Goal: Task Accomplishment & Management: Use online tool/utility

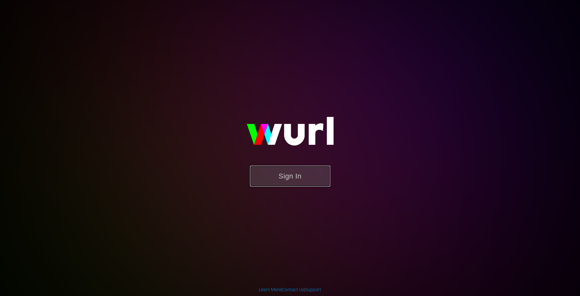
click at [304, 180] on button "Sign In" at bounding box center [290, 176] width 80 height 21
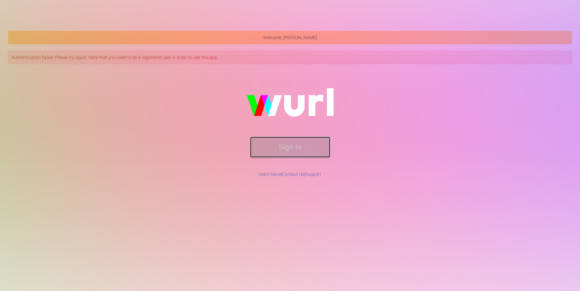
click at [273, 148] on button "Sign In" at bounding box center [290, 147] width 80 height 21
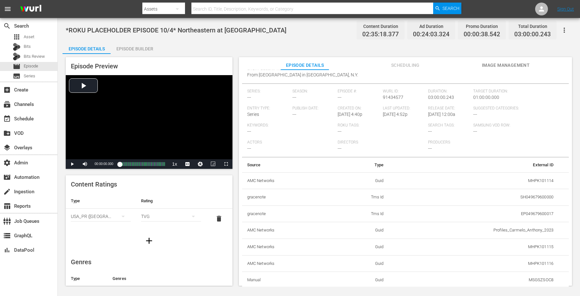
click at [573, 146] on div "Episode Preview Video Player is loading. Play Video Play Mute Current Time 00:0…" at bounding box center [319, 172] width 513 height 237
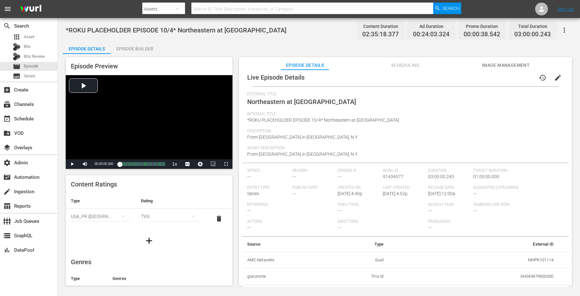
scroll to position [84, 0]
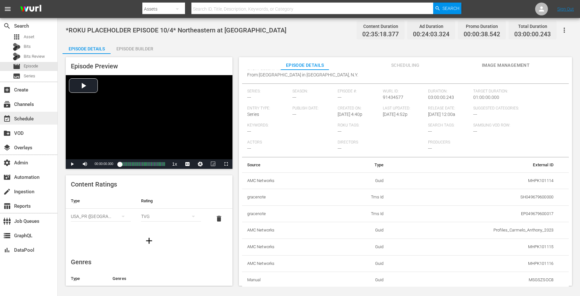
click at [32, 116] on div "event_available Schedule" at bounding box center [18, 118] width 36 height 6
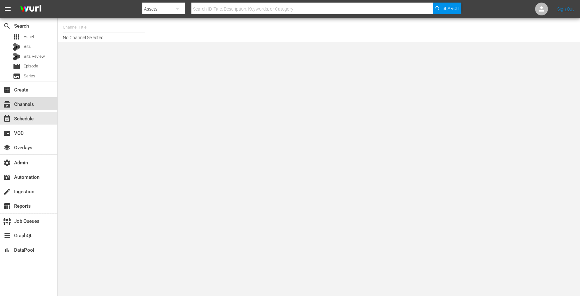
click at [26, 99] on div "subscriptions Channels" at bounding box center [28, 103] width 57 height 13
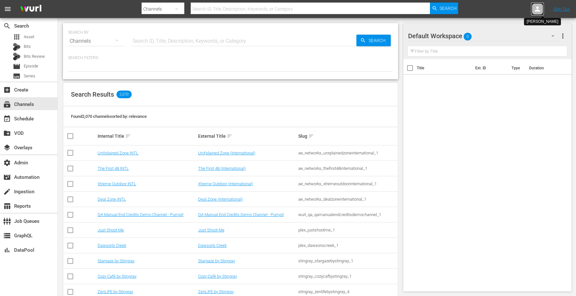
click at [542, 8] on div at bounding box center [537, 9] width 13 height 13
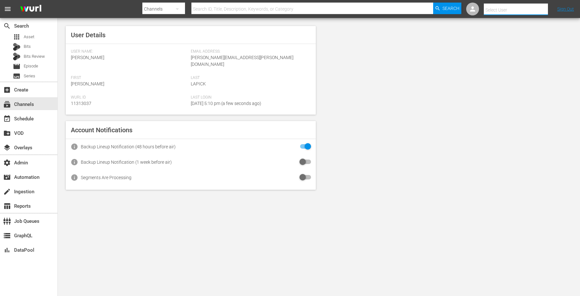
click at [524, 12] on input "text" at bounding box center [525, 9] width 82 height 15
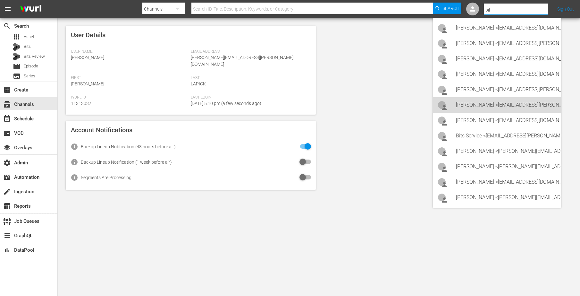
click at [506, 108] on div "Bill Watts <bill.watts@amcnetworks.com>" at bounding box center [506, 104] width 100 height 15
type input "Bill Watts (11313757)"
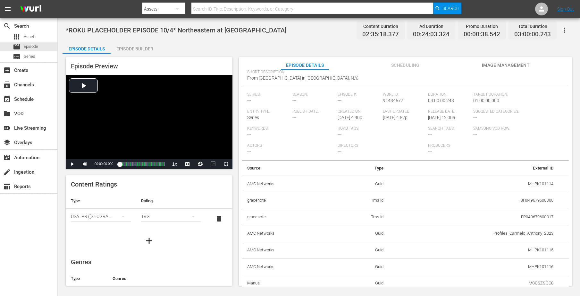
scroll to position [84, 0]
click at [572, 159] on div "Episode Preview Video Player is loading. Play Video Play Mute Current Time 00:0…" at bounding box center [319, 172] width 513 height 237
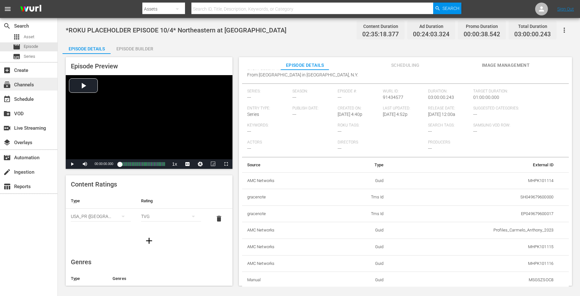
click at [26, 87] on div "subscriptions Channels" at bounding box center [18, 84] width 36 height 6
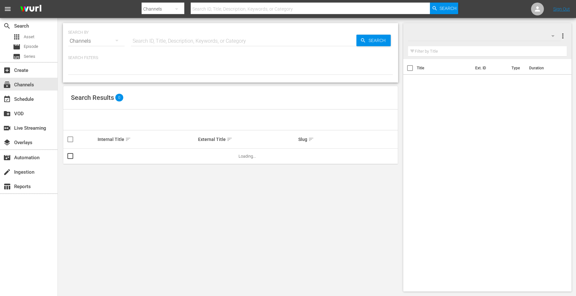
click at [190, 38] on input "text" at bounding box center [243, 40] width 225 height 15
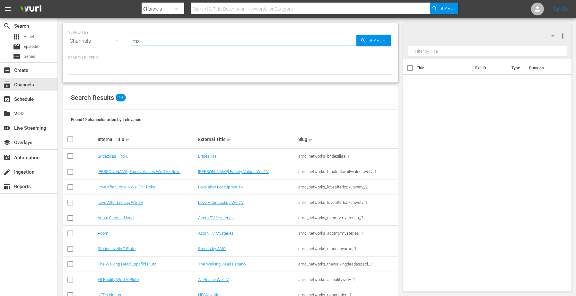
type input "msg"
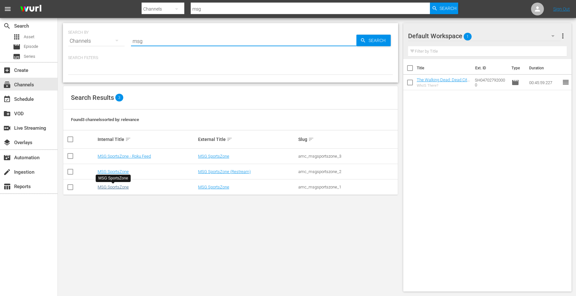
type input "msg"
click at [111, 186] on link "MSG SportsZone" at bounding box center [113, 187] width 31 height 5
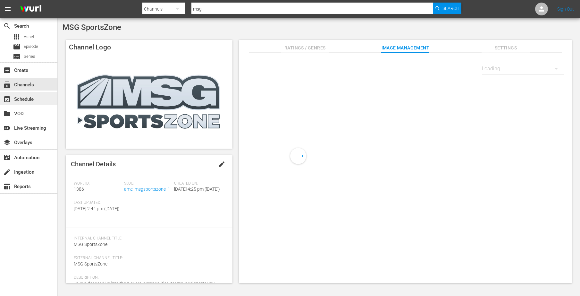
click at [35, 97] on div "event_available Schedule" at bounding box center [18, 98] width 36 height 6
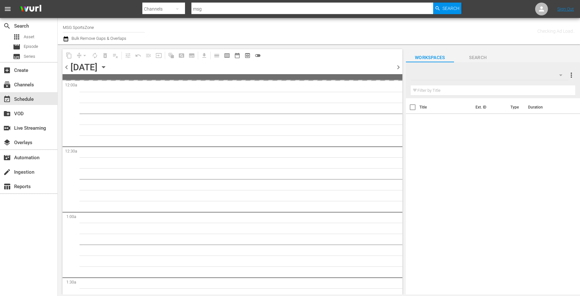
click at [105, 66] on icon "button" at bounding box center [103, 67] width 3 height 2
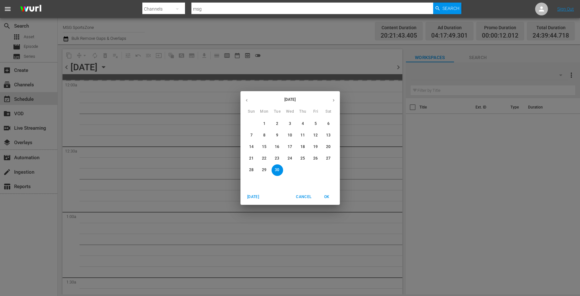
click at [332, 99] on icon "button" at bounding box center [333, 100] width 5 height 5
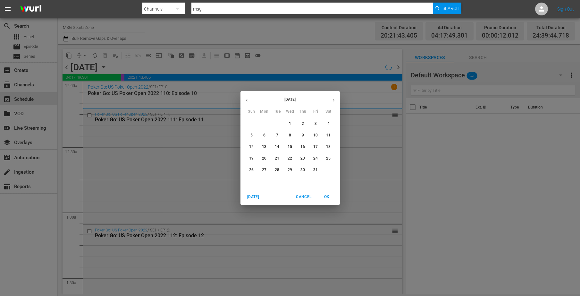
click at [315, 124] on p "3" at bounding box center [316, 123] width 2 height 5
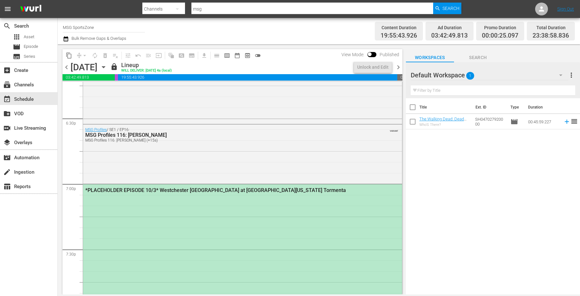
scroll to position [2374, 0]
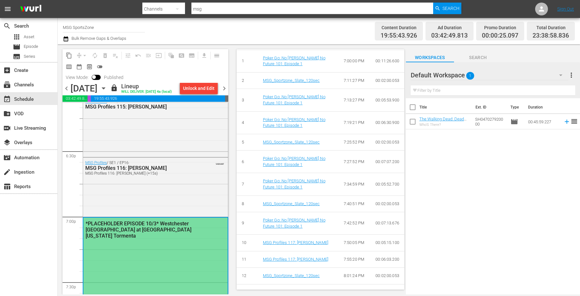
type input "Westchester [GEOGRAPHIC_DATA] at [GEOGRAPHIC_DATA][US_STATE]"
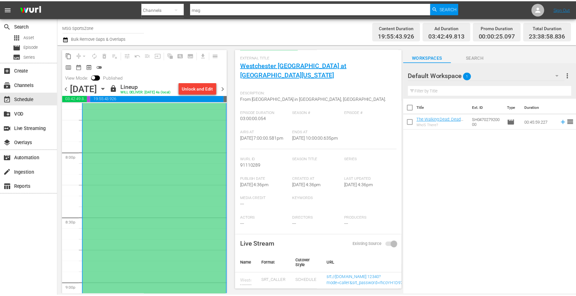
scroll to position [2702, 0]
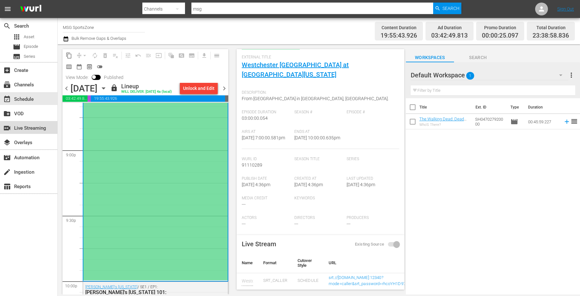
click at [30, 130] on div "switch_video Live Streaming" at bounding box center [18, 127] width 36 height 6
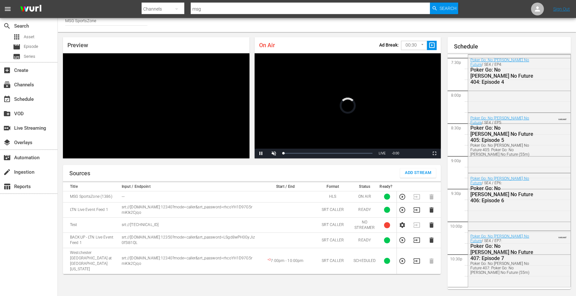
scroll to position [1011, 0]
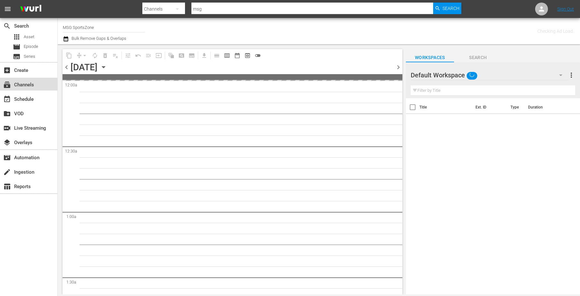
click at [22, 89] on div "subscriptions Channels" at bounding box center [28, 84] width 57 height 13
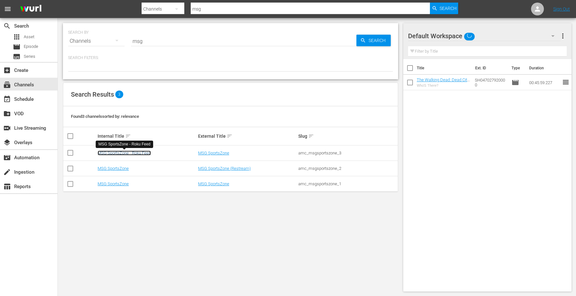
click at [116, 154] on link "MSG SportsZone - Roku Feed" at bounding box center [124, 152] width 53 height 5
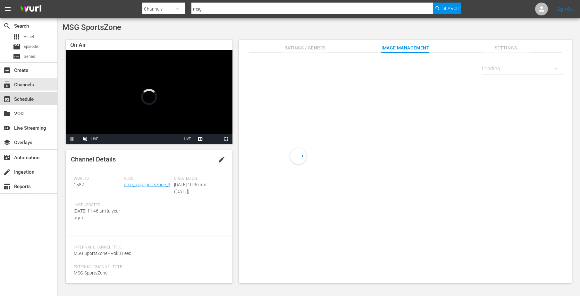
click at [14, 98] on div "event_available Schedule" at bounding box center [18, 98] width 36 height 6
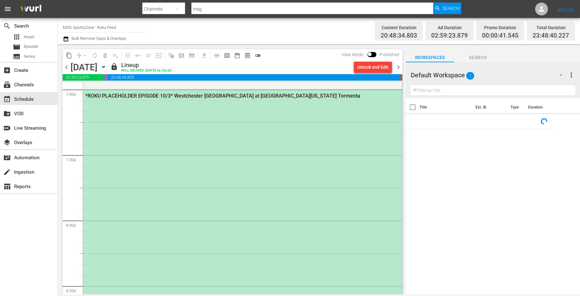
scroll to position [2475, 0]
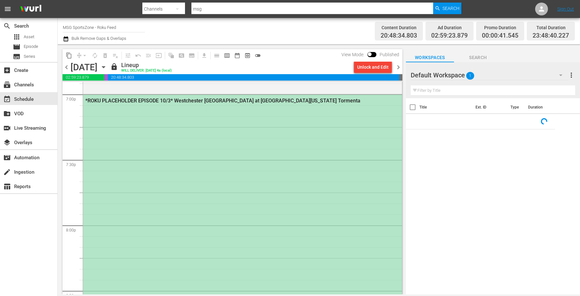
click at [279, 215] on div "*ROKU PLACEHOLDER EPISODE 10/3* Westchester [GEOGRAPHIC_DATA] at [GEOGRAPHIC_DA…" at bounding box center [242, 290] width 319 height 391
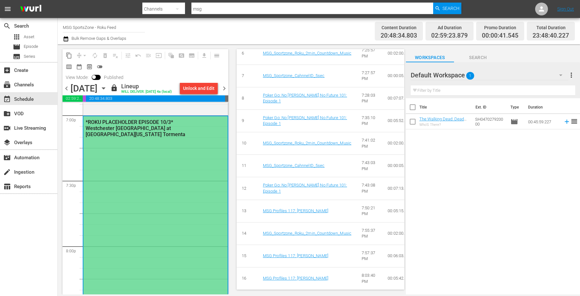
type input "Westchester [GEOGRAPHIC_DATA] at [GEOGRAPHIC_DATA][US_STATE]"
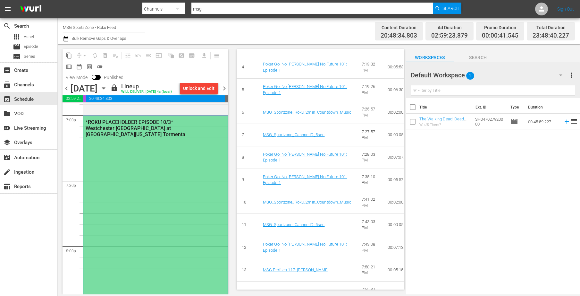
scroll to position [226, 0]
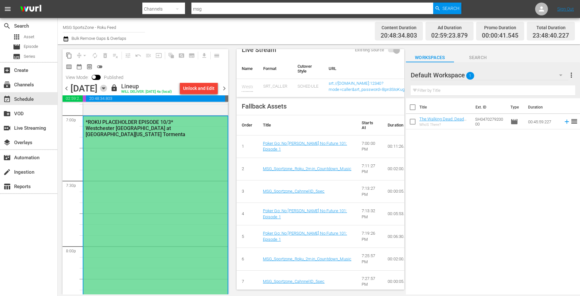
click at [105, 88] on icon "button" at bounding box center [103, 89] width 3 height 2
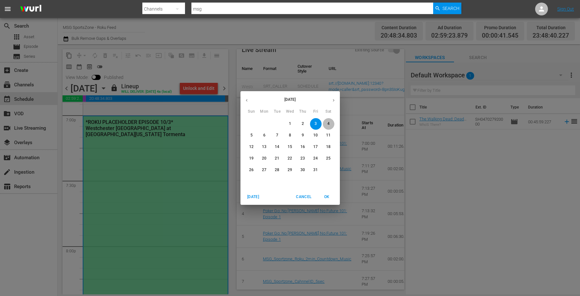
click at [326, 122] on span "4" at bounding box center [329, 123] width 12 height 5
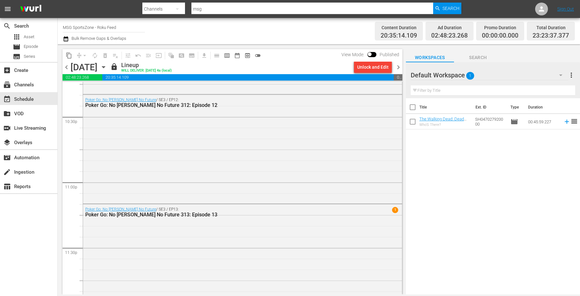
scroll to position [2930, 0]
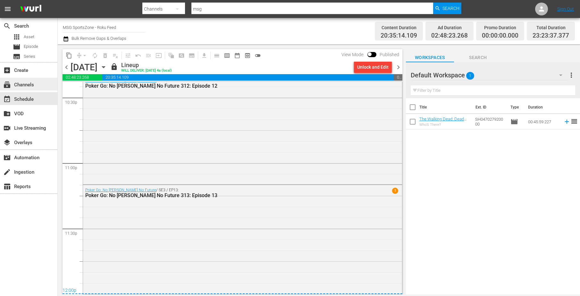
click at [27, 80] on div "subscriptions Channels" at bounding box center [28, 84] width 57 height 13
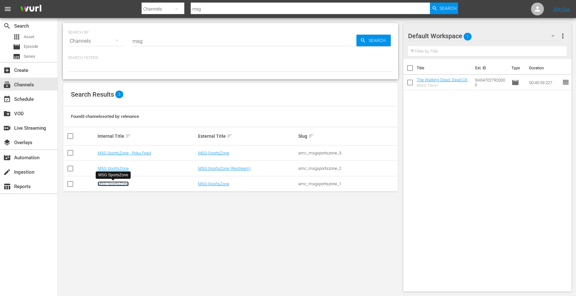
click at [125, 185] on link "MSG SportsZone" at bounding box center [113, 183] width 31 height 5
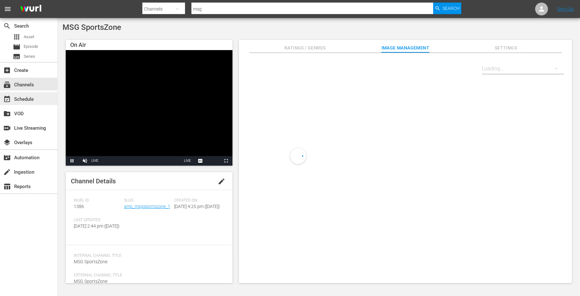
click at [37, 104] on div "event_available Schedule" at bounding box center [28, 98] width 57 height 13
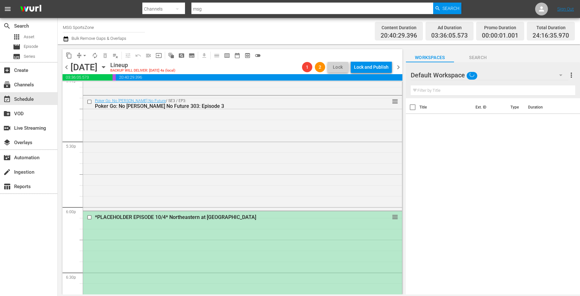
scroll to position [2251, 0]
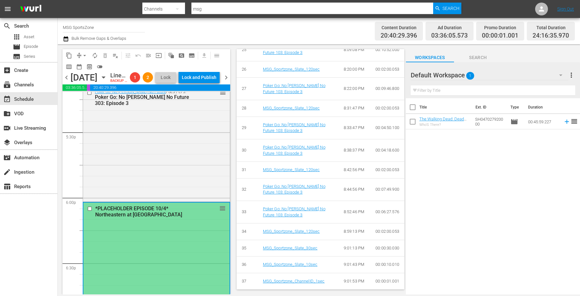
type input "Northeastern at [GEOGRAPHIC_DATA]"
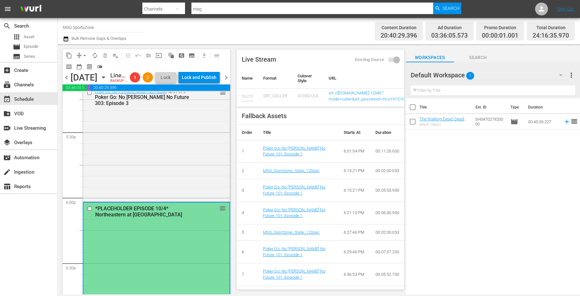
scroll to position [175, 0]
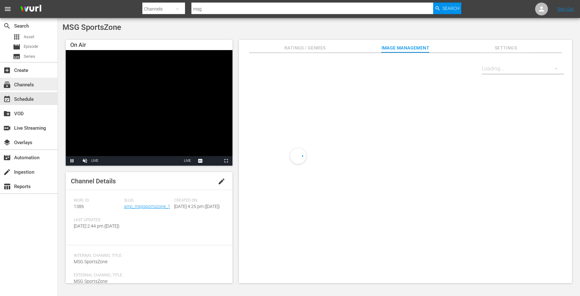
click at [32, 83] on div "subscriptions Channels" at bounding box center [18, 84] width 36 height 6
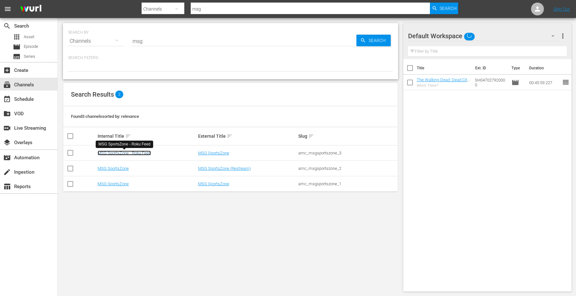
click at [125, 154] on link "MSG SportsZone - Roku Feed" at bounding box center [124, 152] width 53 height 5
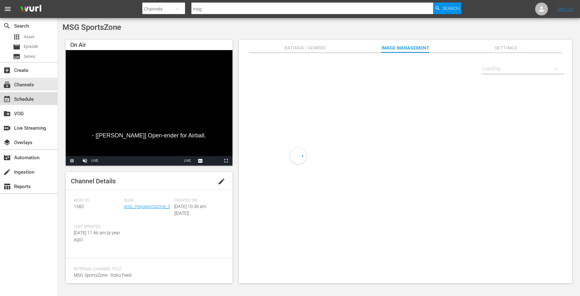
click at [30, 96] on div "event_available Schedule" at bounding box center [18, 98] width 36 height 6
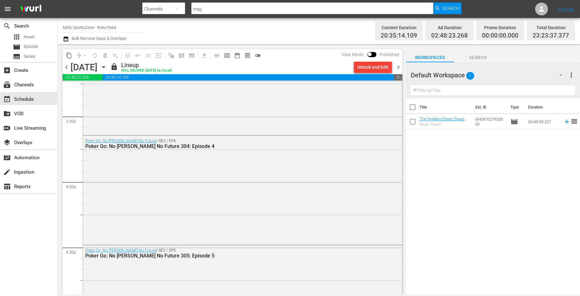
scroll to position [1838, 0]
